Goal: Navigation & Orientation: Find specific page/section

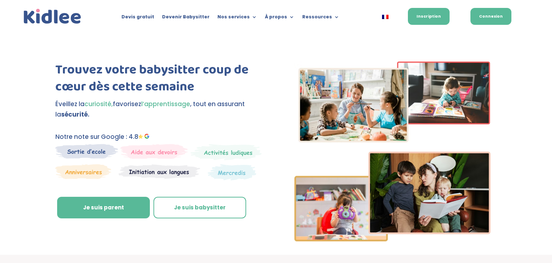
drag, startPoint x: 0, startPoint y: 0, endPoint x: 488, endPoint y: 14, distance: 487.9
click at [488, 14] on link "Connexion" at bounding box center [491, 16] width 41 height 17
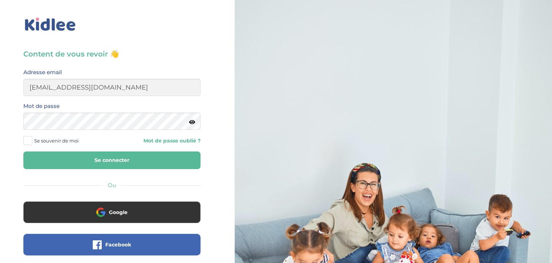
click at [78, 155] on button "Se connecter" at bounding box center [111, 160] width 177 height 18
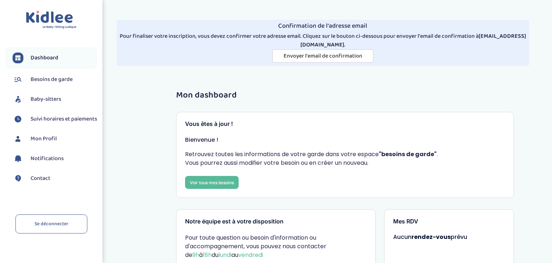
click at [29, 104] on link "Baby-sitters" at bounding box center [55, 99] width 85 height 11
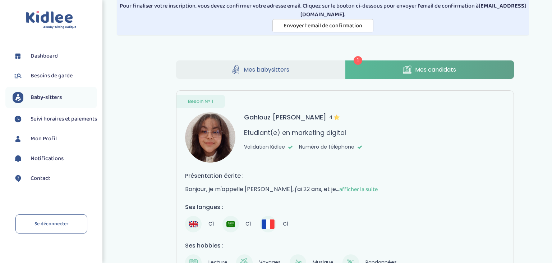
scroll to position [38, 0]
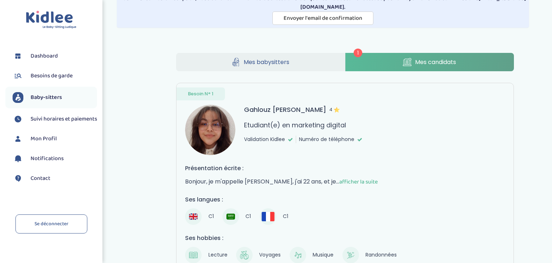
click at [351, 178] on span "afficher la suite" at bounding box center [359, 181] width 38 height 9
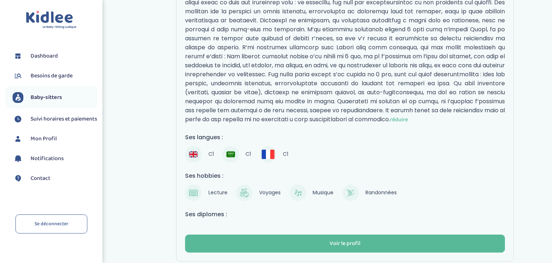
scroll to position [264, 0]
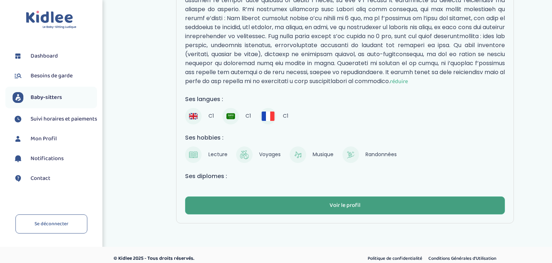
click at [353, 203] on button "Voir le profil" at bounding box center [345, 205] width 320 height 18
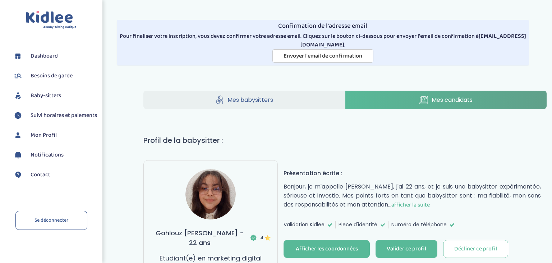
scroll to position [76, 0]
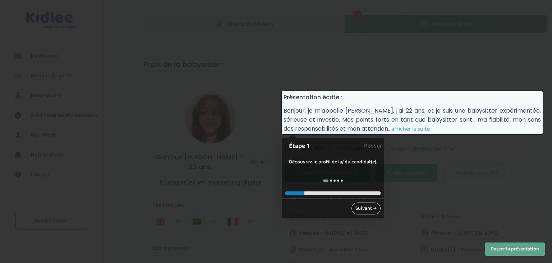
click at [363, 208] on link "Suivant →" at bounding box center [366, 208] width 29 height 12
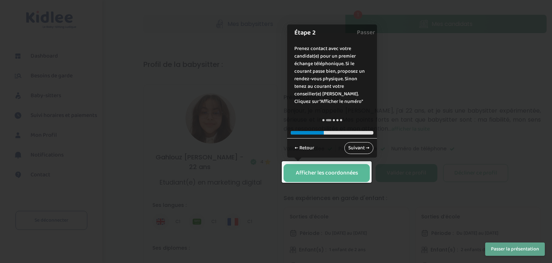
click at [362, 145] on link "Suivant →" at bounding box center [359, 148] width 29 height 12
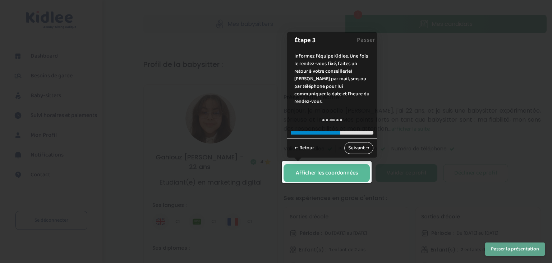
click at [359, 150] on link "Suivant →" at bounding box center [359, 148] width 29 height 12
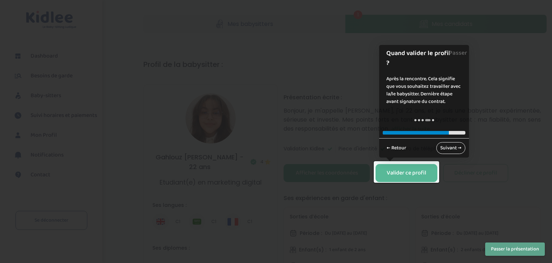
click at [447, 152] on link "Suivant →" at bounding box center [451, 148] width 29 height 12
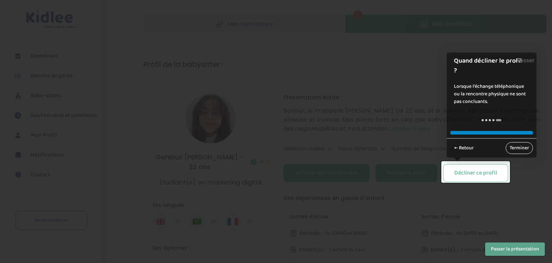
click at [525, 150] on link "Terminer" at bounding box center [519, 148] width 27 height 12
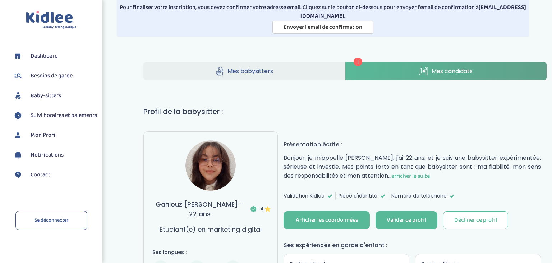
scroll to position [0, 0]
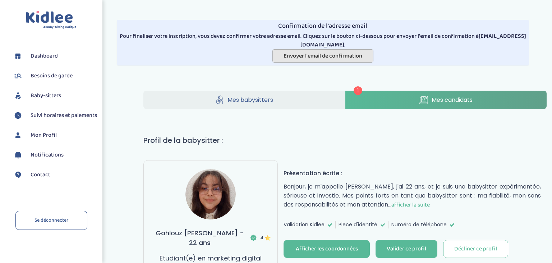
click at [313, 51] on span "Envoyer l'email de confirmation" at bounding box center [323, 55] width 79 height 9
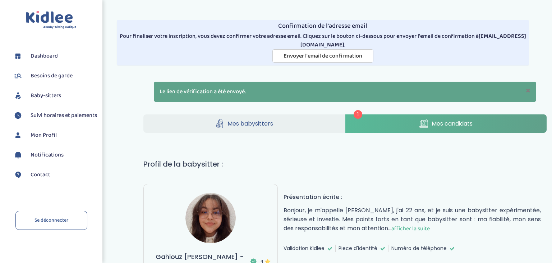
click at [41, 140] on span "Mon Profil" at bounding box center [44, 135] width 26 height 9
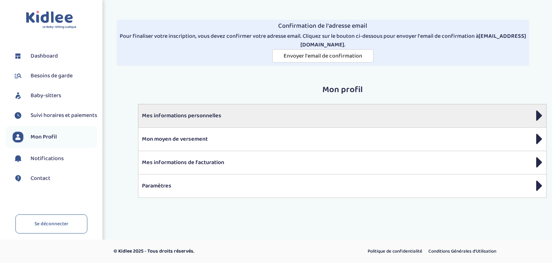
click at [192, 118] on p "Mes informations personnelles" at bounding box center [342, 115] width 401 height 9
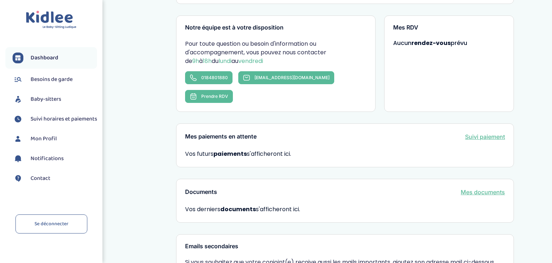
scroll to position [228, 0]
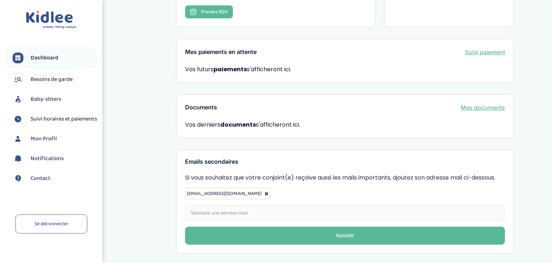
click at [41, 143] on span "Mon Profil" at bounding box center [44, 139] width 26 height 9
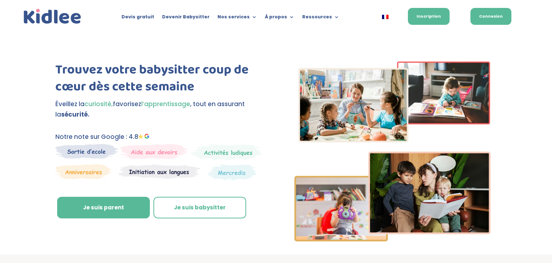
click at [484, 16] on link "Connexion" at bounding box center [491, 16] width 41 height 17
click at [503, 17] on link "Connexion" at bounding box center [491, 16] width 41 height 17
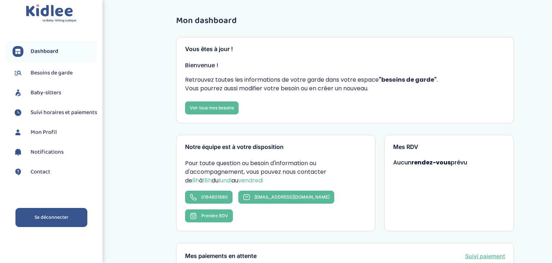
scroll to position [13, 0]
click at [62, 211] on link "Se déconnecter" at bounding box center [51, 217] width 72 height 19
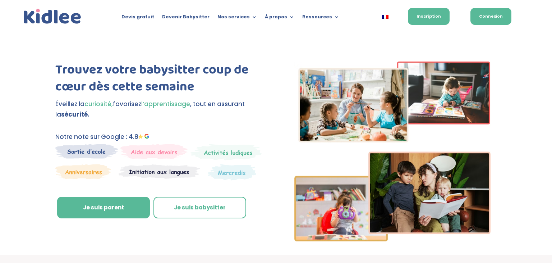
click at [490, 17] on link "Connexion" at bounding box center [491, 16] width 41 height 17
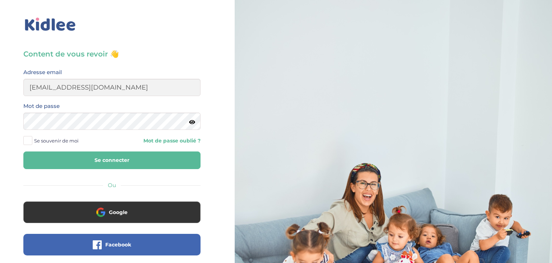
click at [192, 122] on icon at bounding box center [192, 121] width 6 height 5
